Goal: Task Accomplishment & Management: Use online tool/utility

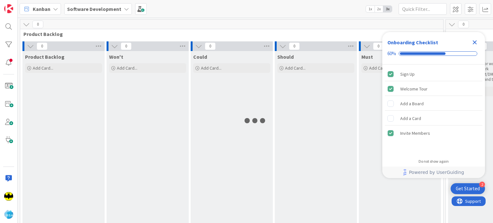
click at [474, 43] on icon "Close Checklist" at bounding box center [475, 42] width 4 height 4
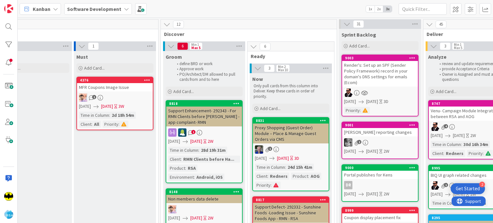
scroll to position [0, 340]
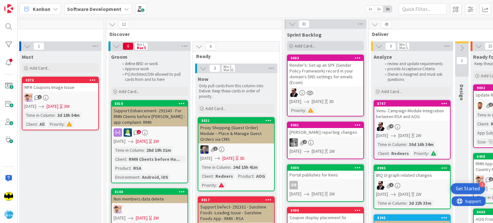
click at [292, 46] on icon at bounding box center [291, 46] width 4 height 4
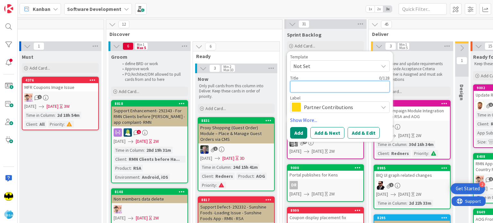
paste textarea "Stripe Payment Gateway Integration (Mobile Apps)"
type textarea "x"
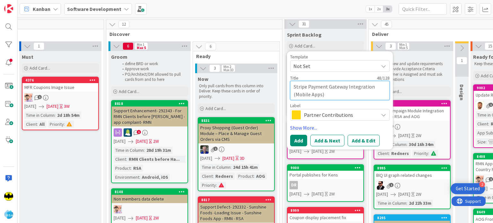
type textarea "Stripe Payment Gateway Integration (Mobile Apps)"
click at [312, 110] on span "Partner Contributions" at bounding box center [339, 114] width 71 height 9
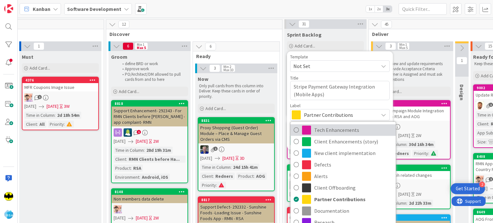
click at [319, 126] on span "Tech Enhancements" at bounding box center [353, 130] width 78 height 10
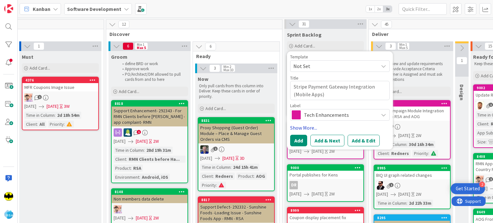
click at [306, 128] on link "Show More..." at bounding box center [340, 128] width 100 height 8
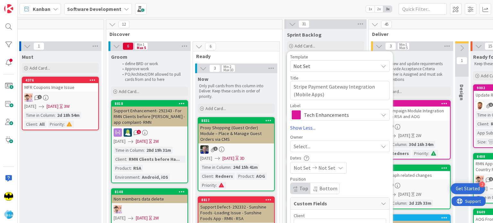
type textarea "x"
click at [308, 144] on span "Select..." at bounding box center [302, 147] width 17 height 8
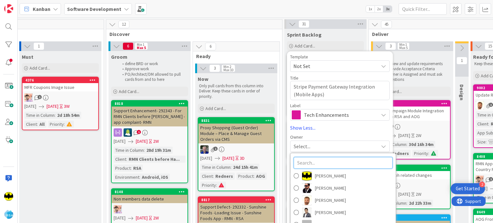
click at [312, 160] on input "text" at bounding box center [343, 163] width 99 height 12
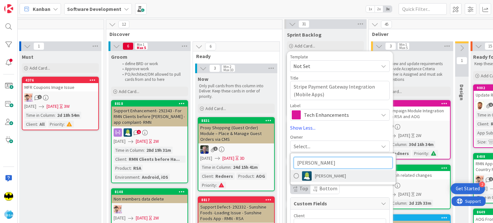
type input "[PERSON_NAME]"
click at [316, 177] on span "[PERSON_NAME]" at bounding box center [330, 176] width 31 height 10
type textarea "x"
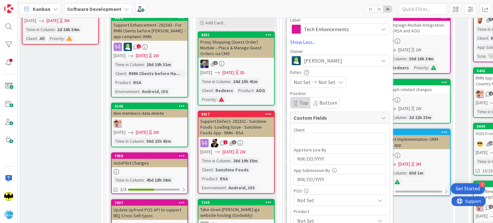
scroll to position [87, 340]
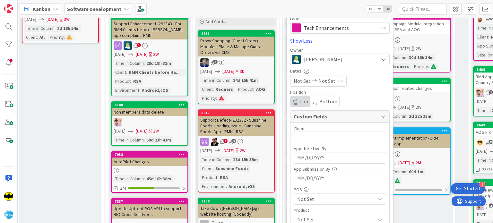
click at [304, 84] on span "Not Set" at bounding box center [302, 81] width 17 height 8
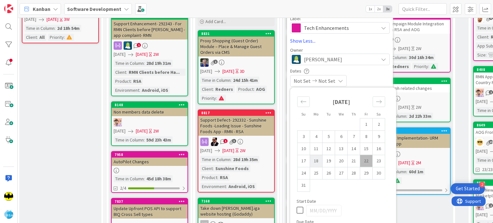
click at [315, 159] on td "18" at bounding box center [316, 161] width 13 height 12
type input "[DATE]"
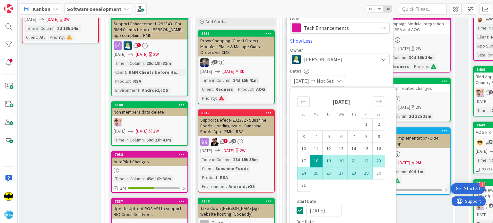
type textarea "x"
click at [367, 171] on td "29" at bounding box center [366, 173] width 13 height 12
type input "[DATE]"
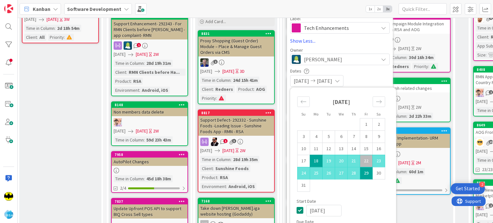
click at [367, 81] on div "[DATE] [DATE]" at bounding box center [340, 81] width 100 height 12
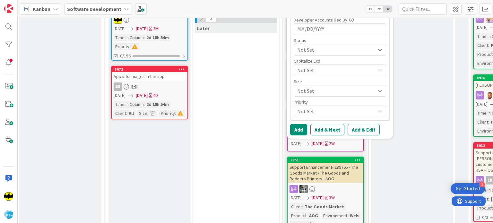
scroll to position [362, 340]
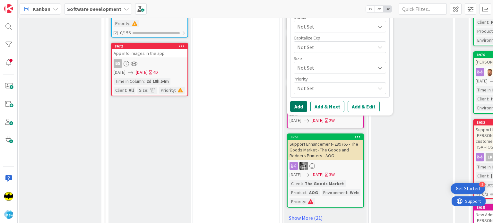
click at [296, 105] on button "Add" at bounding box center [298, 107] width 17 height 12
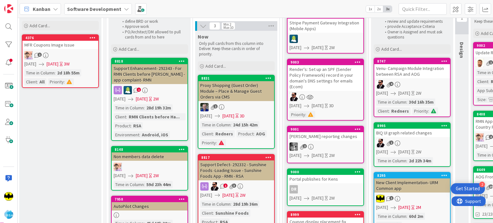
scroll to position [0, 340]
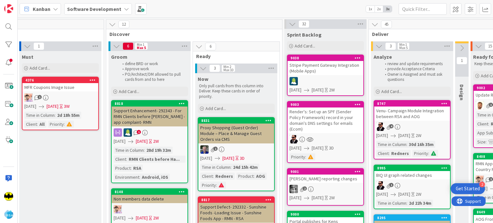
click at [319, 79] on div at bounding box center [326, 81] width 76 height 8
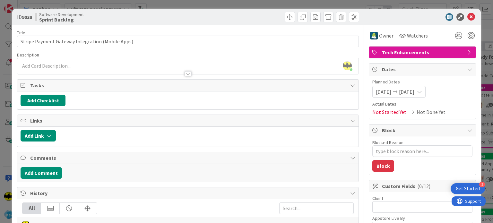
click at [209, 67] on div at bounding box center [187, 70] width 341 height 7
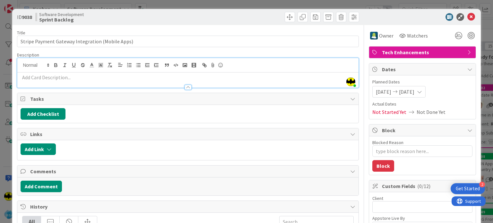
click at [192, 76] on p at bounding box center [188, 77] width 335 height 7
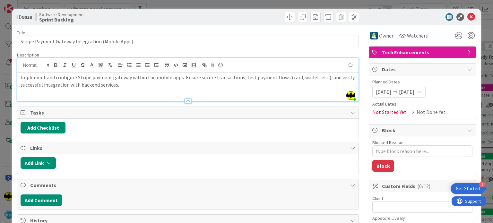
type textarea "x"
click at [415, 32] on span "Watchers" at bounding box center [417, 36] width 21 height 8
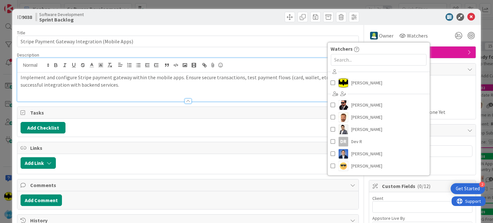
drag, startPoint x: 397, startPoint y: 52, endPoint x: 382, endPoint y: 59, distance: 16.9
click at [382, 59] on div "Watchers [PERSON_NAME] [PERSON_NAME] [PERSON_NAME] [PERSON_NAME] DR [PERSON_NAM…" at bounding box center [378, 109] width 103 height 134
click at [382, 59] on input "text" at bounding box center [379, 60] width 96 height 12
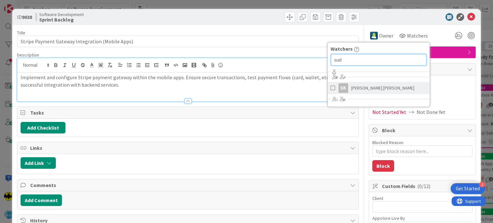
type input "sud"
click at [353, 89] on span "[PERSON_NAME] [PERSON_NAME]" at bounding box center [382, 88] width 63 height 10
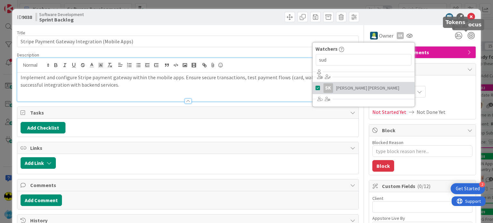
type textarea "x"
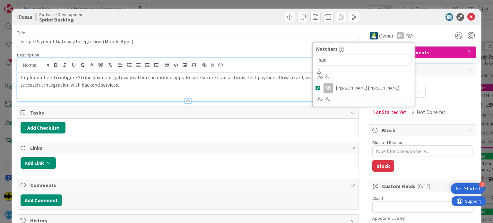
click at [437, 35] on div "Owner sk Watchers sud sk [PERSON_NAME] [PERSON_NAME]" at bounding box center [422, 36] width 107 height 12
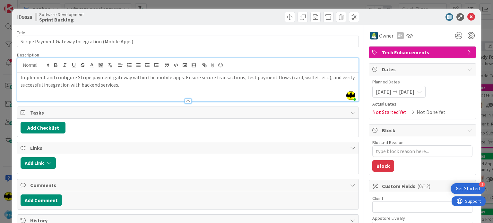
click at [27, 14] on b "9038" at bounding box center [27, 17] width 10 height 6
copy b "9038"
click at [468, 17] on icon at bounding box center [472, 17] width 8 height 8
